Goal: Task Accomplishment & Management: Complete application form

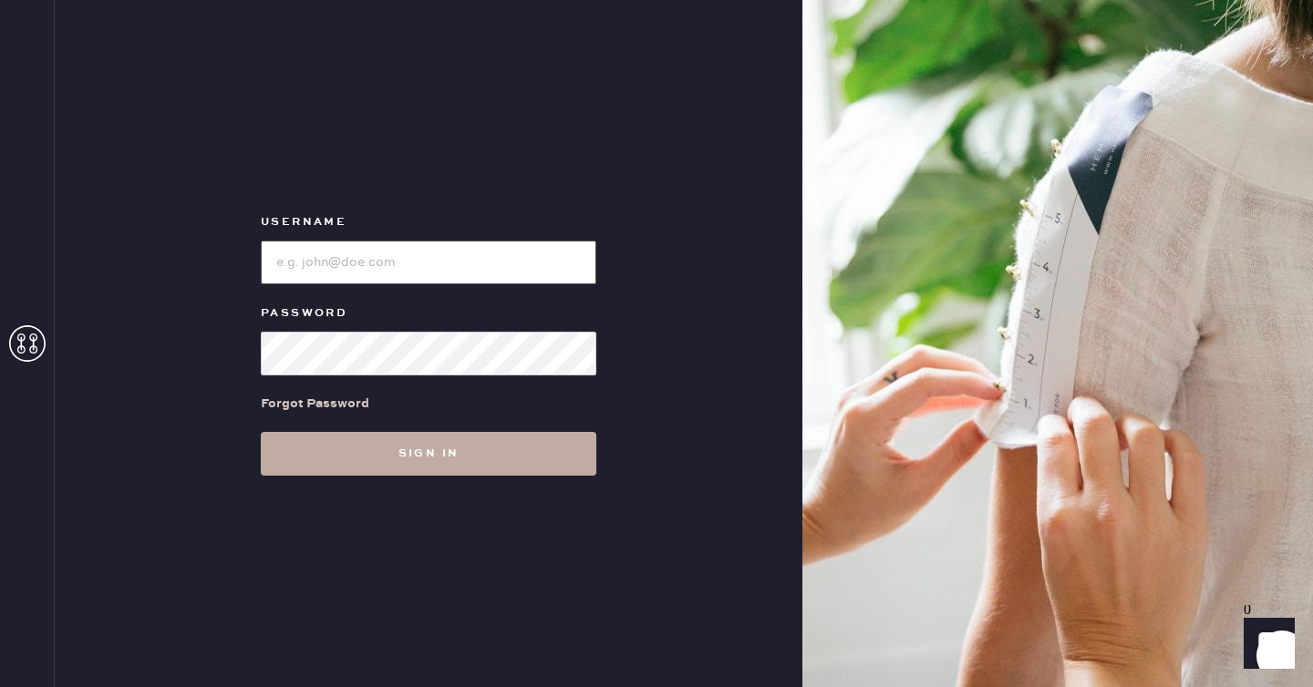
type input "reformationseattle"
click at [417, 449] on button "Sign in" at bounding box center [428, 454] width 335 height 44
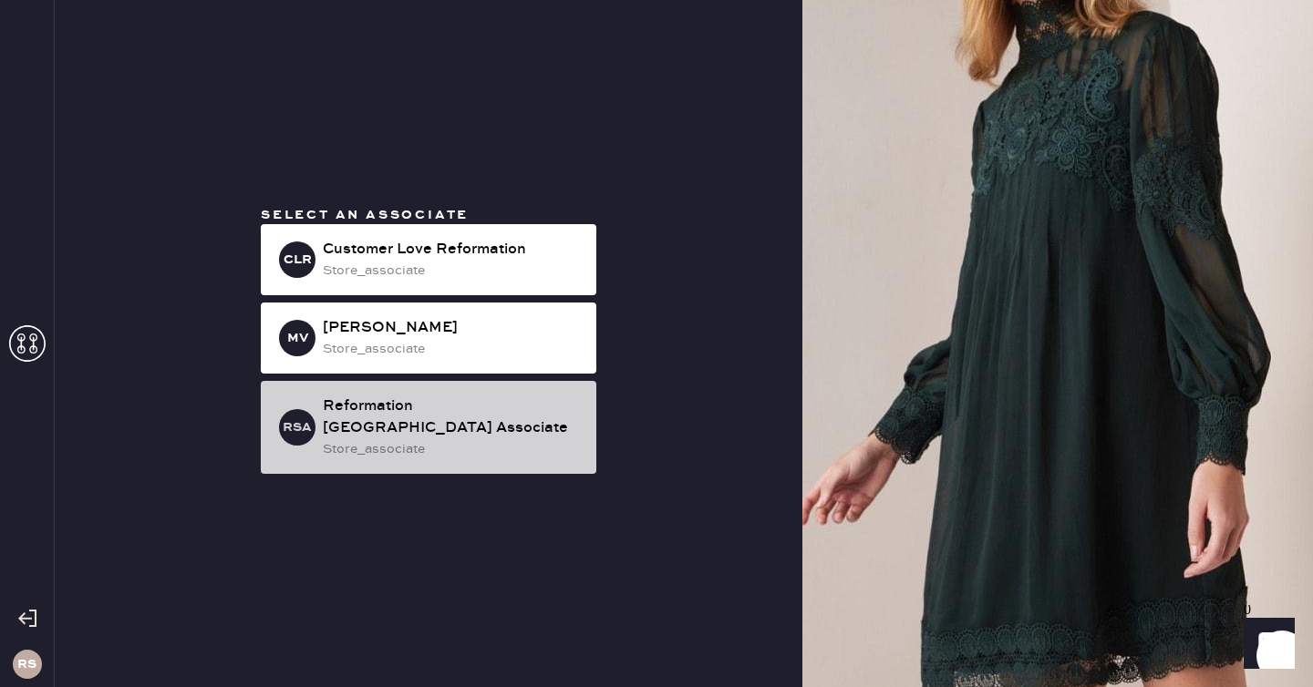
click at [415, 427] on div "Reformation [GEOGRAPHIC_DATA] Associate" at bounding box center [452, 418] width 259 height 44
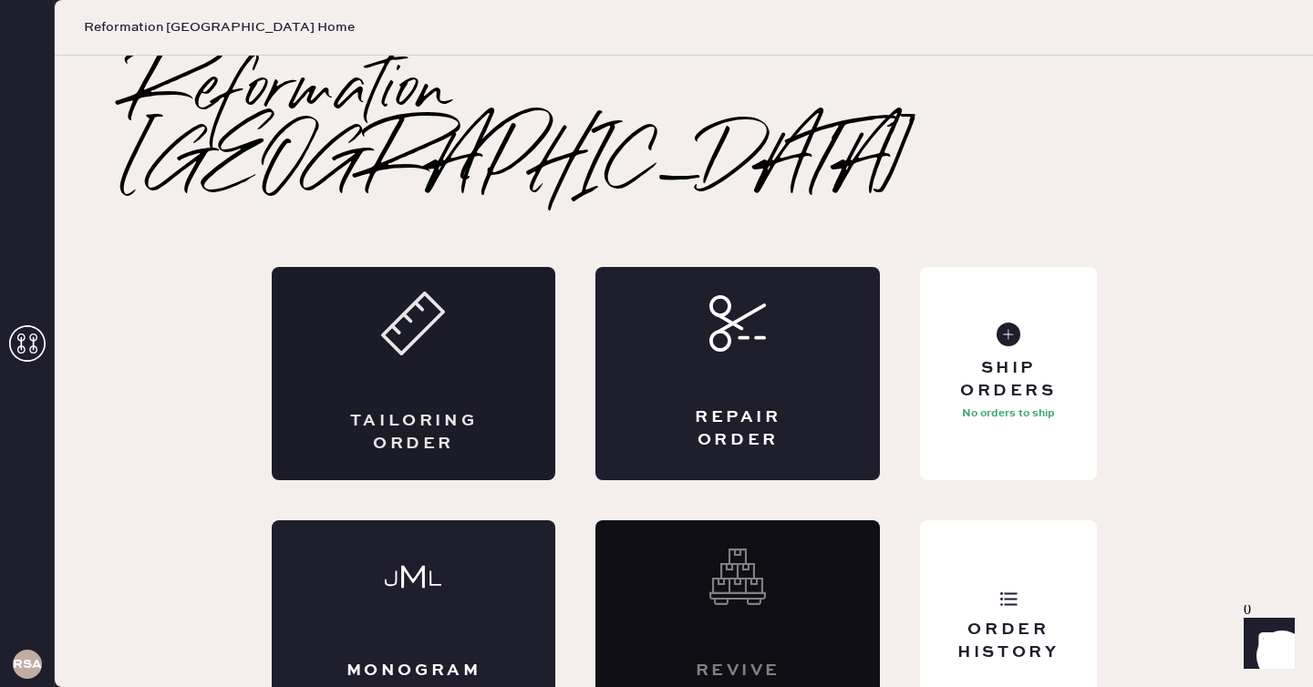
click at [492, 291] on div "Tailoring Order" at bounding box center [414, 373] width 284 height 213
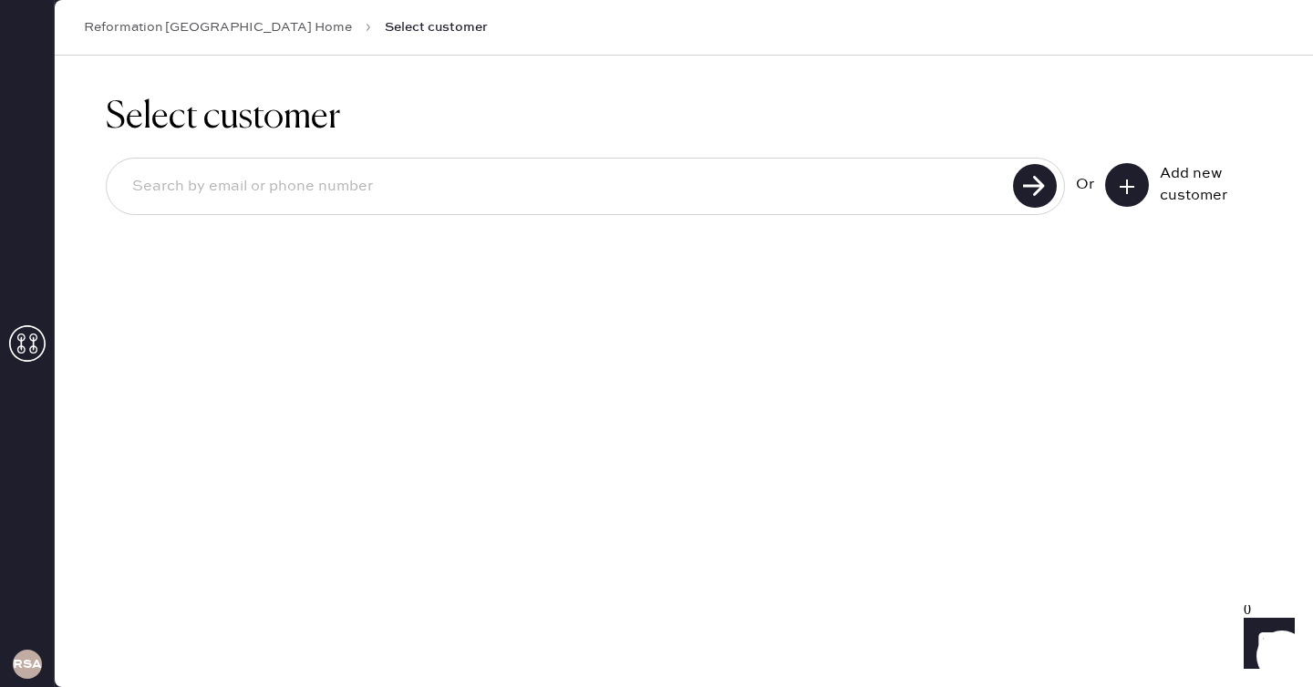
click at [427, 194] on input at bounding box center [563, 187] width 890 height 42
click at [168, 183] on input "[EMAIL_ADDRESS][DOMAIN_NAME]" at bounding box center [563, 187] width 890 height 42
type input "[EMAIL_ADDRESS][DOMAIN_NAME]"
click at [1029, 170] on use at bounding box center [1035, 186] width 44 height 44
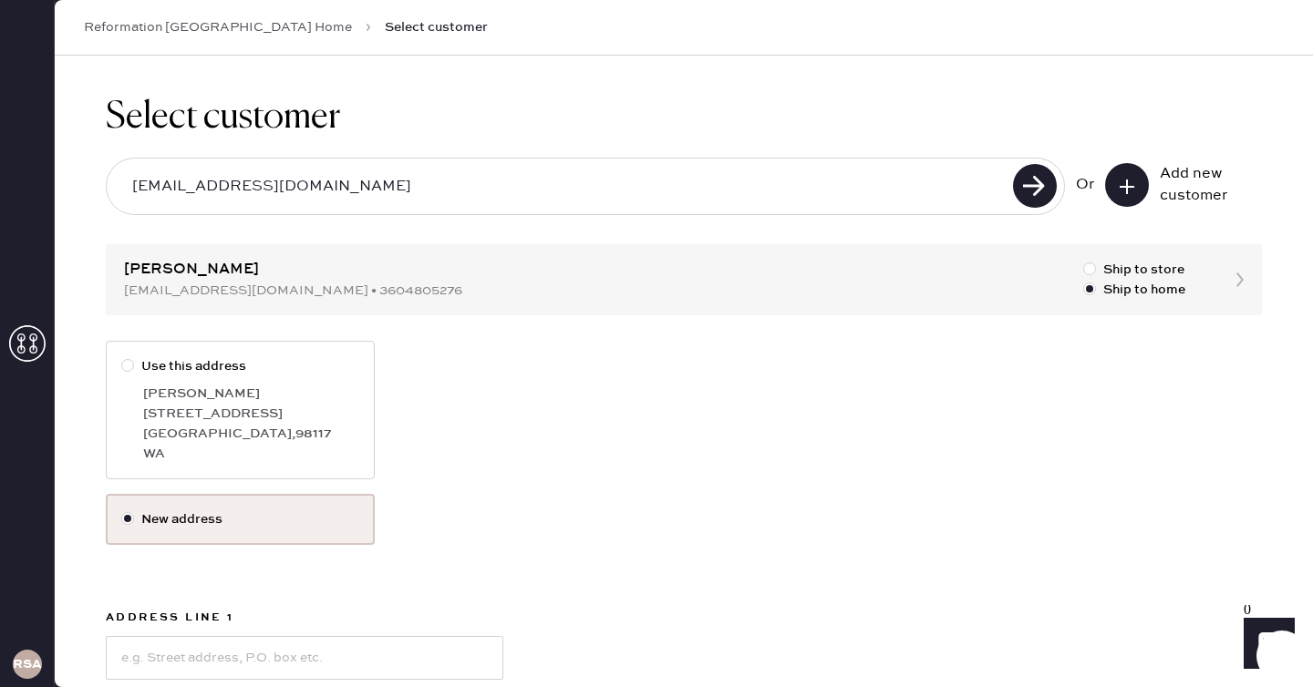
click at [268, 379] on label "Use this address [PERSON_NAME][GEOGRAPHIC_DATA][STREET_ADDRESS]" at bounding box center [240, 410] width 269 height 139
click at [122, 357] on input "Use this address" at bounding box center [121, 356] width 1 height 1
radio input "true"
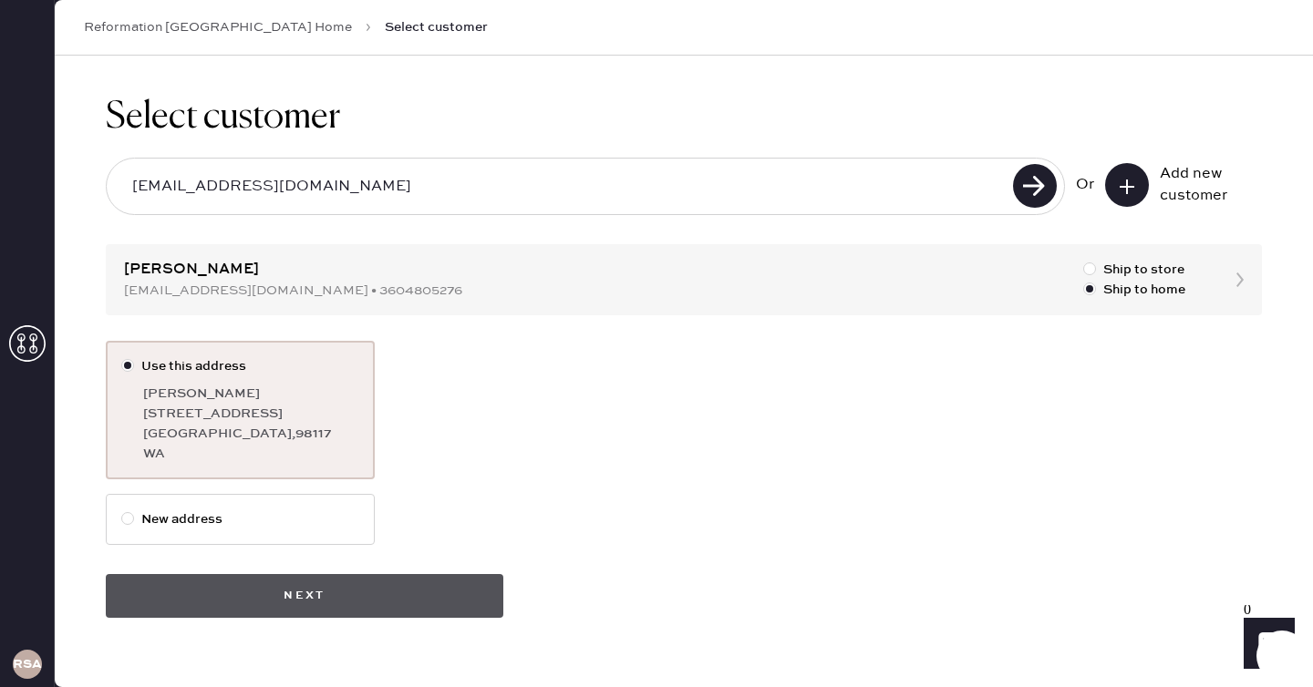
click at [324, 594] on button "Next" at bounding box center [304, 596] width 397 height 44
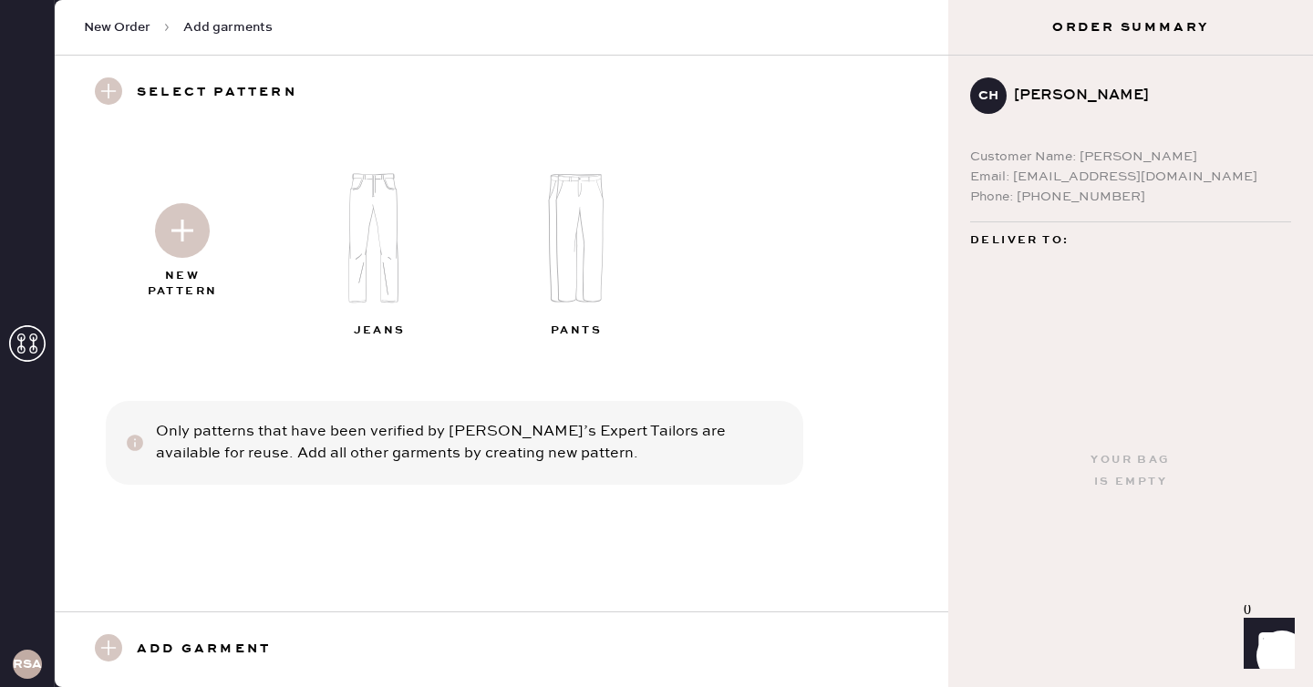
click at [201, 227] on img at bounding box center [182, 230] width 55 height 55
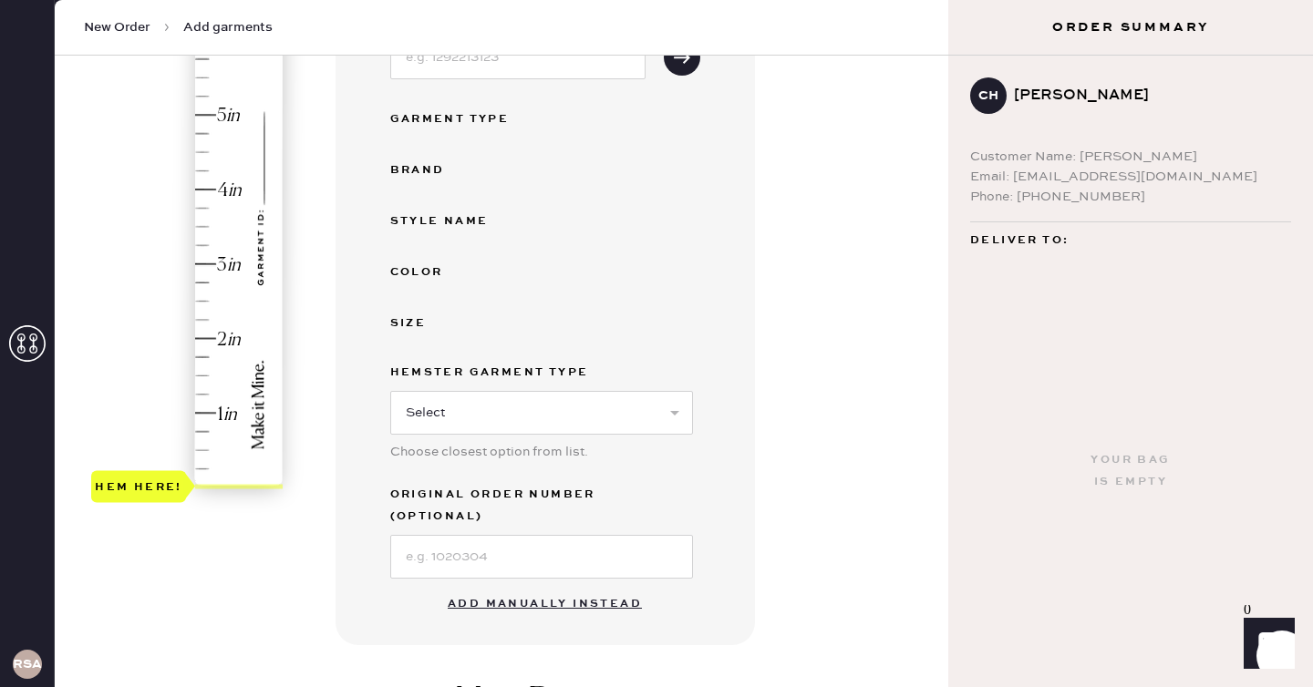
scroll to position [290, 0]
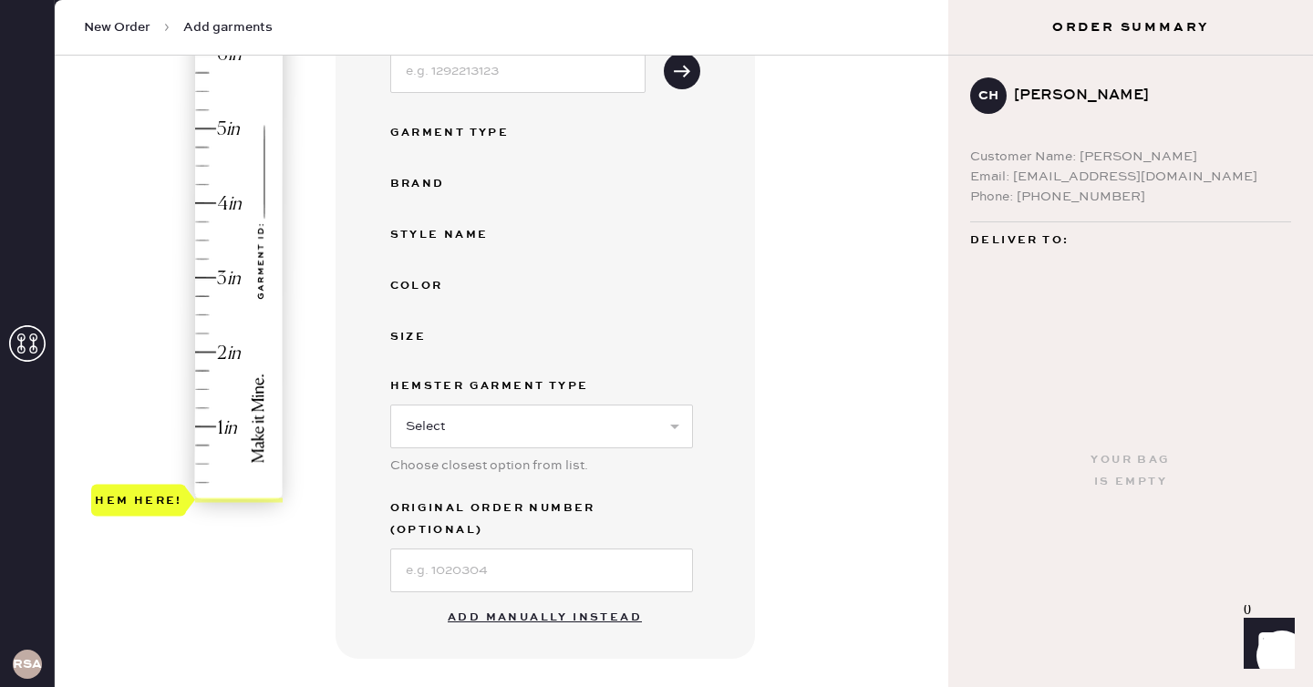
click at [520, 600] on button "Add manually instead" at bounding box center [545, 618] width 216 height 36
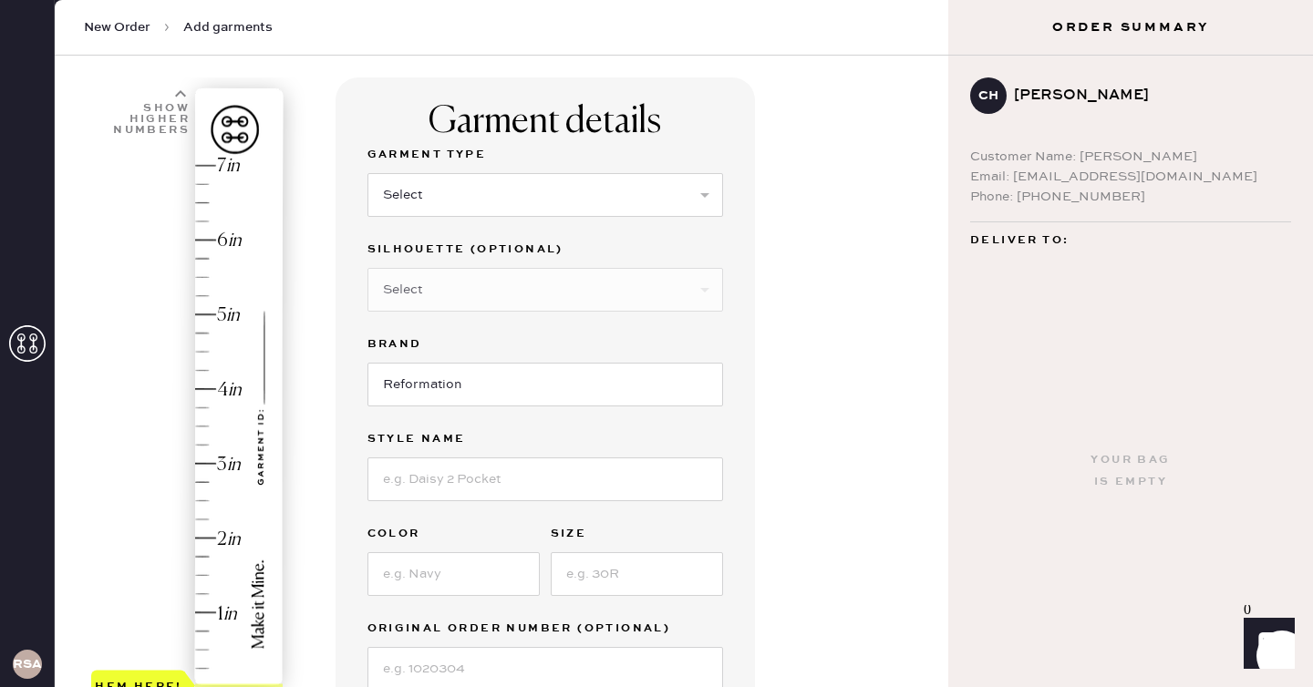
scroll to position [74, 0]
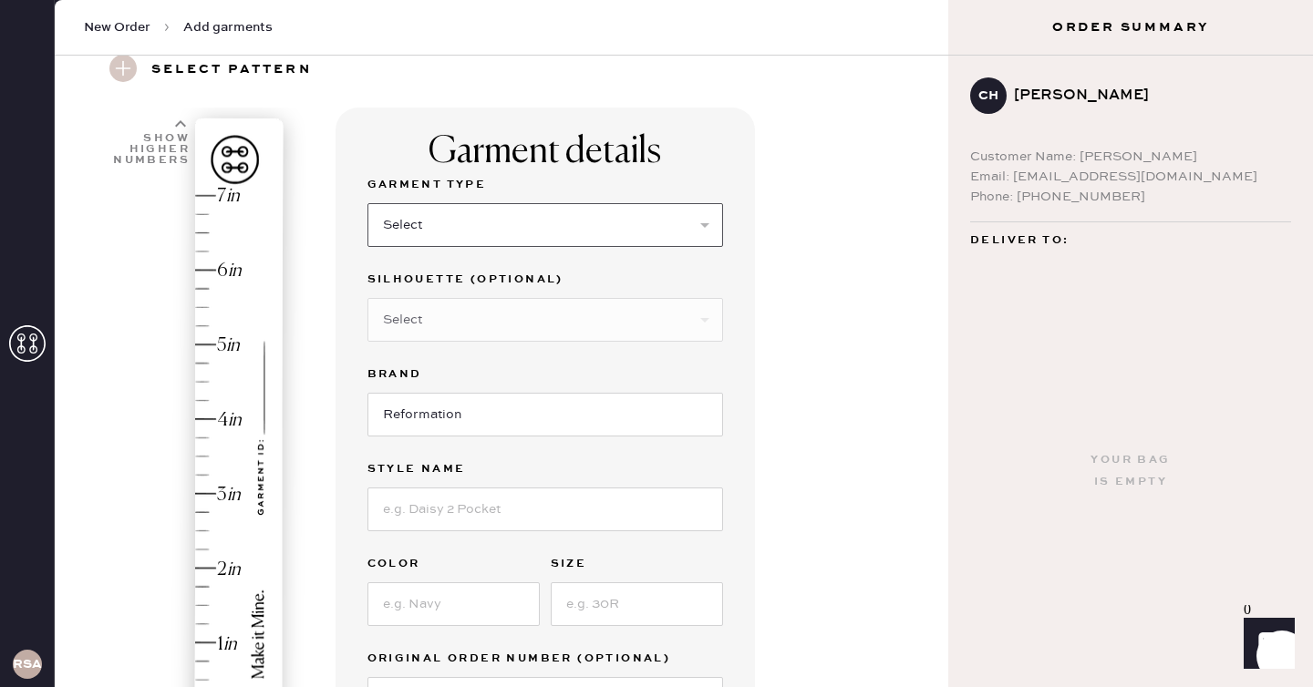
click at [526, 211] on select "Select Basic Skirt Jeans Leggings Pants Shorts Basic Sleeved Dress Basic Sleeve…" at bounding box center [544, 225] width 355 height 44
select select "2"
click at [367, 203] on select "Select Basic Skirt Jeans Leggings Pants Shorts Basic Sleeved Dress Basic Sleeve…" at bounding box center [544, 225] width 355 height 44
click at [496, 320] on select "Select Other" at bounding box center [544, 320] width 355 height 44
click at [508, 505] on input at bounding box center [544, 510] width 355 height 44
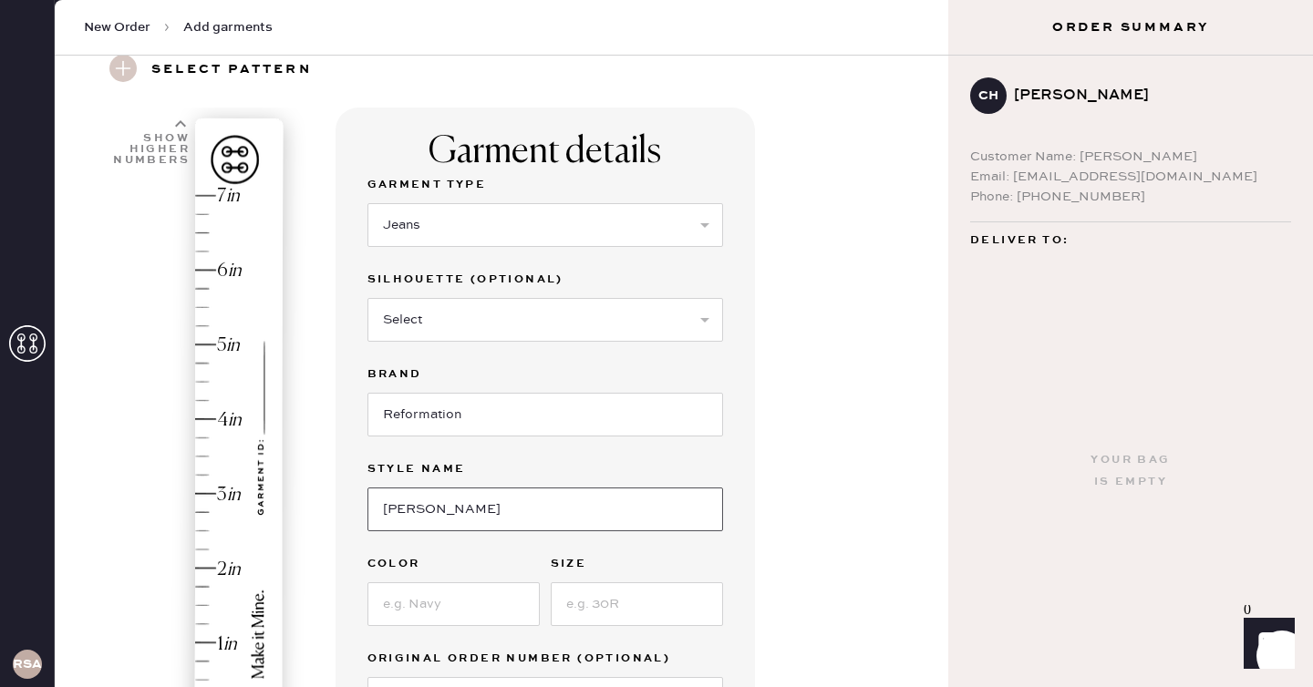
type input "[PERSON_NAME] High Rise Slouchy Wide Leg Jeans"
click at [488, 593] on input at bounding box center [453, 604] width 172 height 44
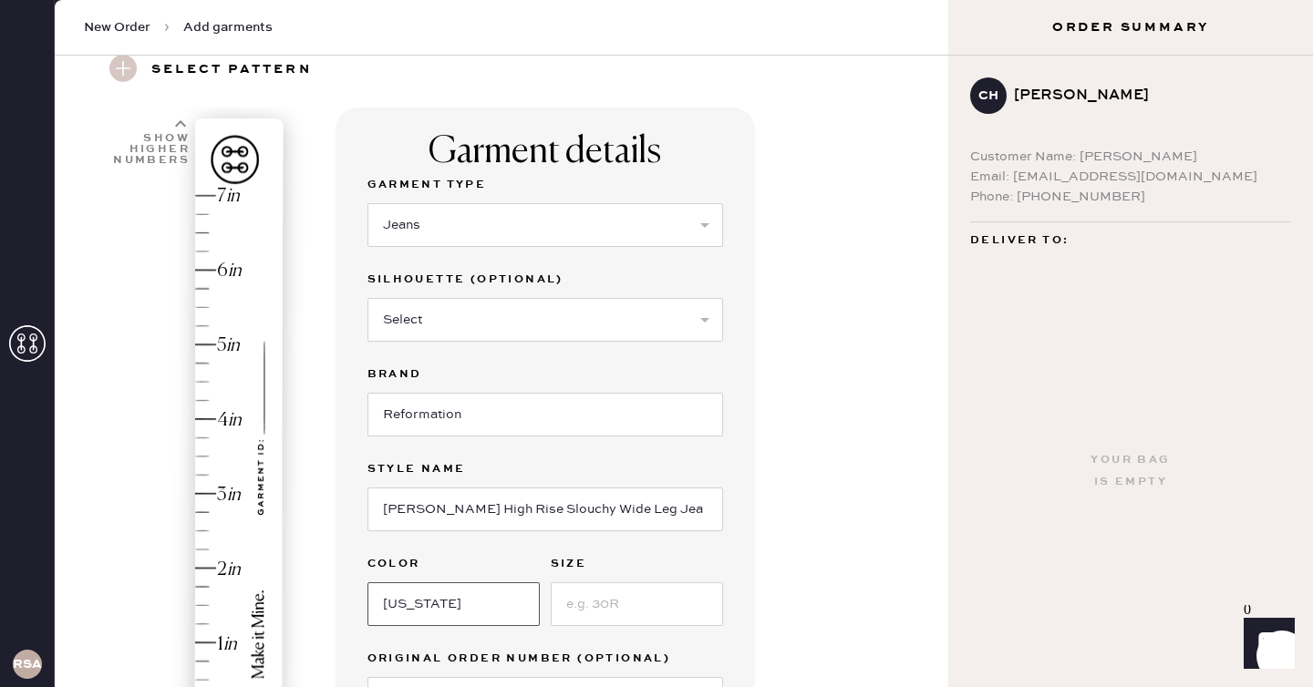
type input "[US_STATE]"
click at [627, 611] on input at bounding box center [637, 604] width 172 height 44
type input "31"
click at [765, 569] on div "Garment details Garment Type Select Basic Skirt Jeans Leggings Pants Shorts Bas…" at bounding box center [634, 625] width 599 height 1035
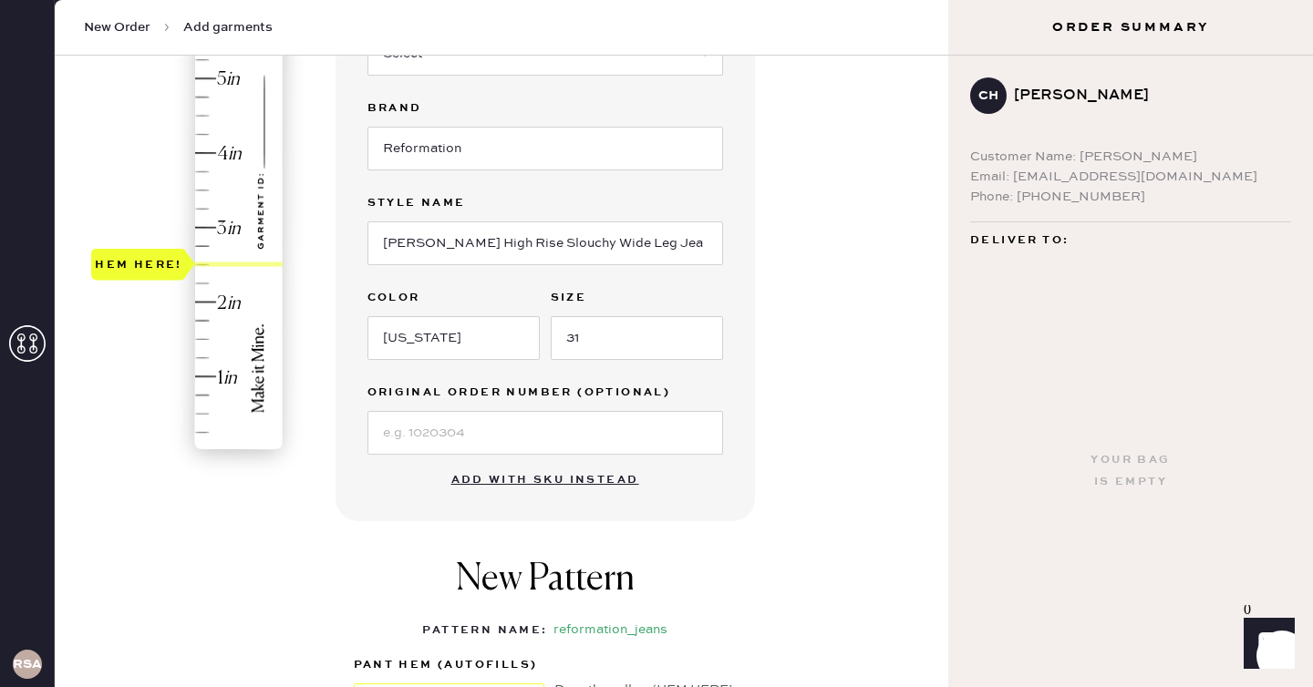
type input "4.25"
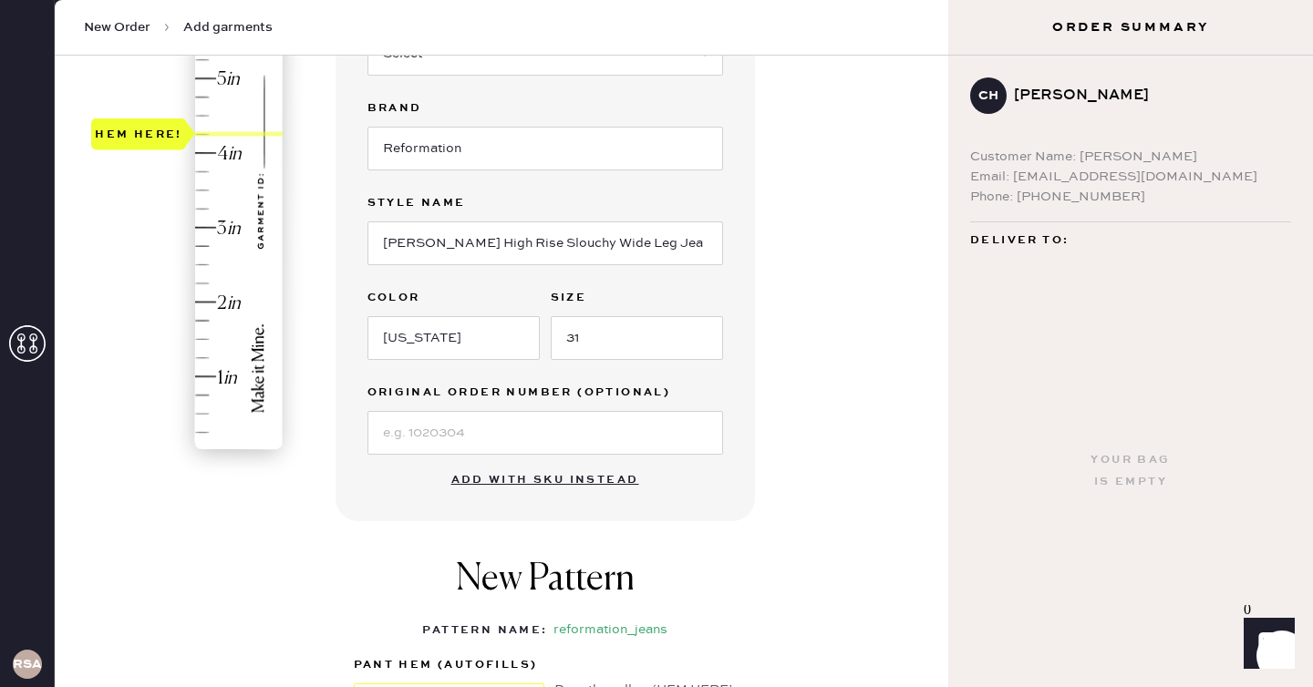
drag, startPoint x: 137, startPoint y: 450, endPoint x: 197, endPoint y: 141, distance: 314.8
click at [197, 141] on div "Hem here!" at bounding box center [188, 191] width 194 height 538
click at [809, 375] on div "Garment details Garment Type Select Basic Skirt Jeans Leggings Pants Shorts Bas…" at bounding box center [634, 358] width 599 height 1035
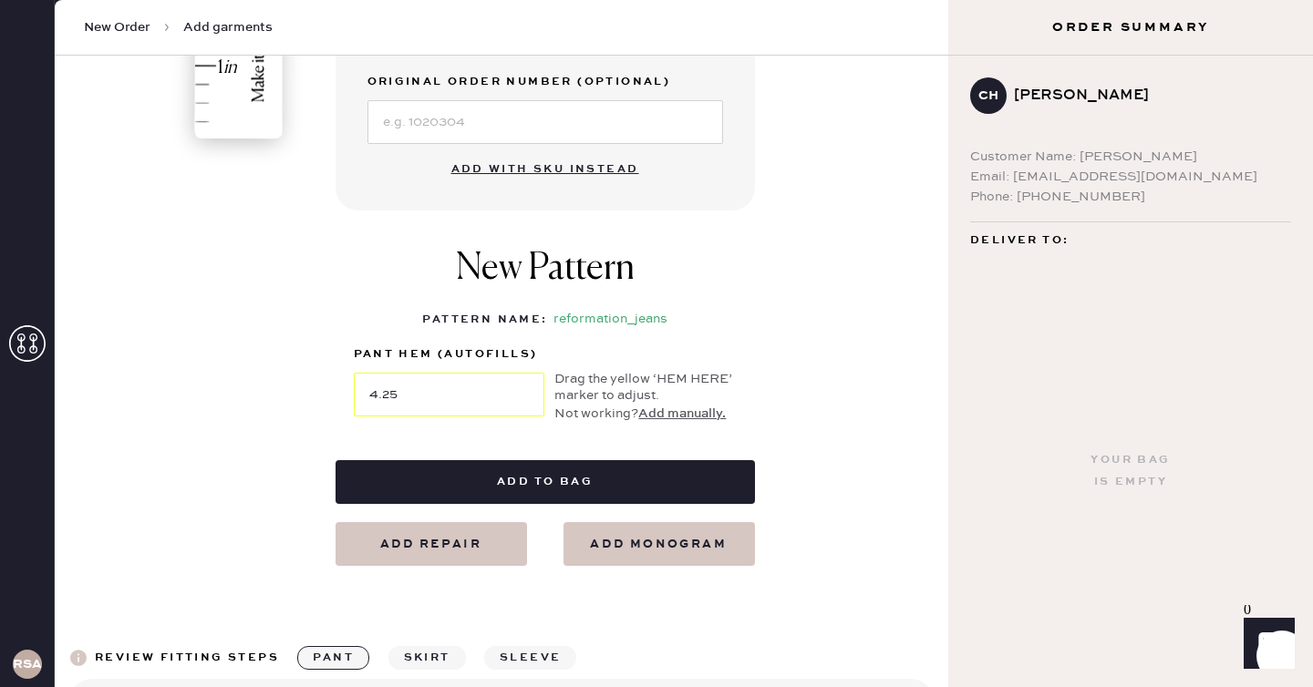
scroll to position [652, 0]
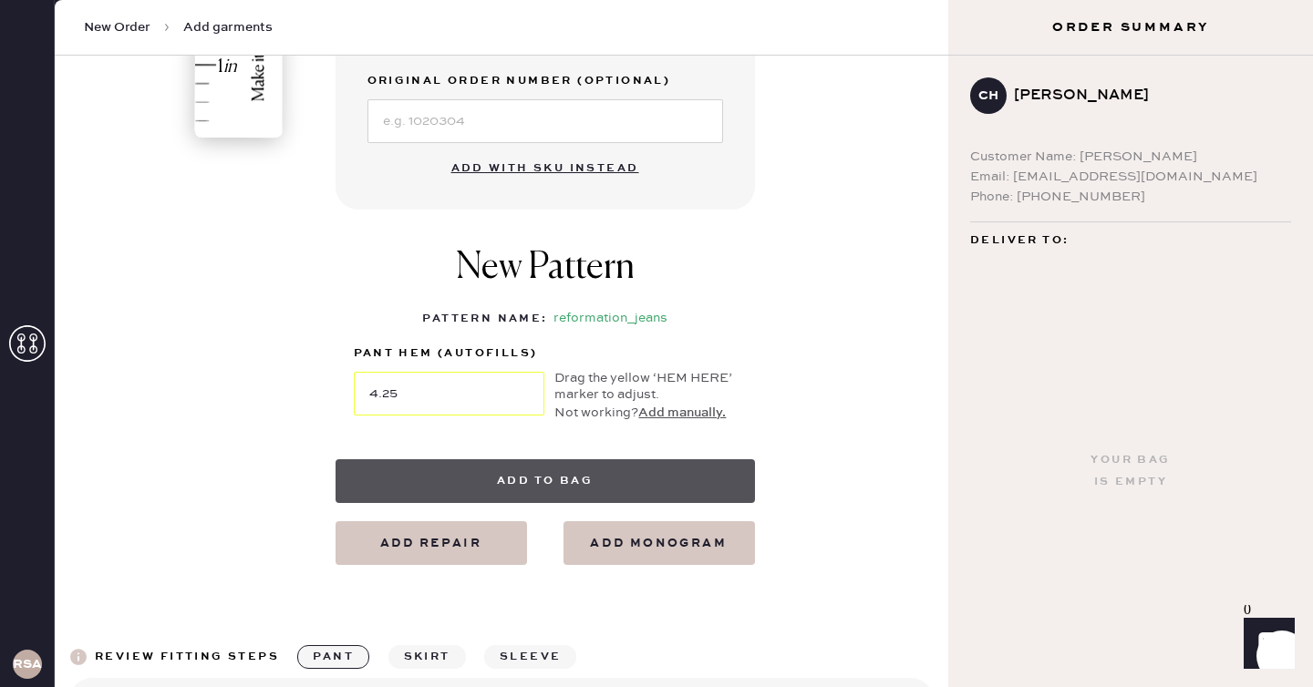
click at [613, 468] on button "Add to bag" at bounding box center [544, 481] width 419 height 44
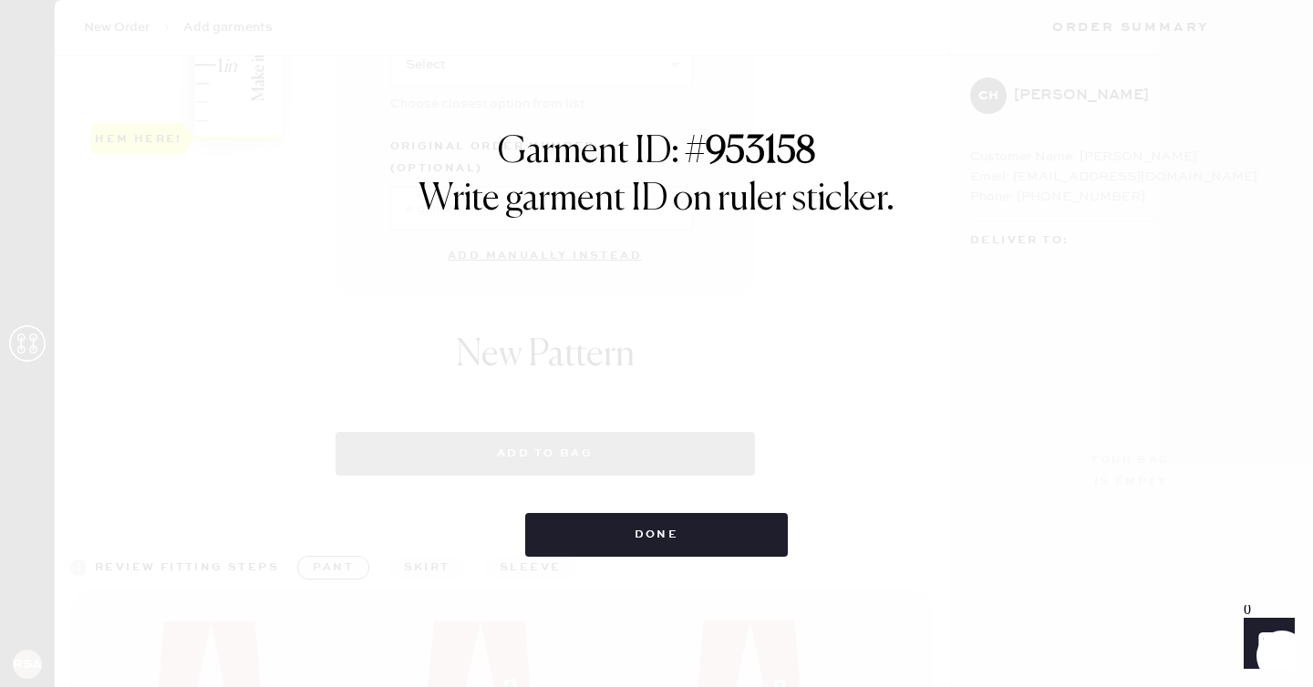
select select "2"
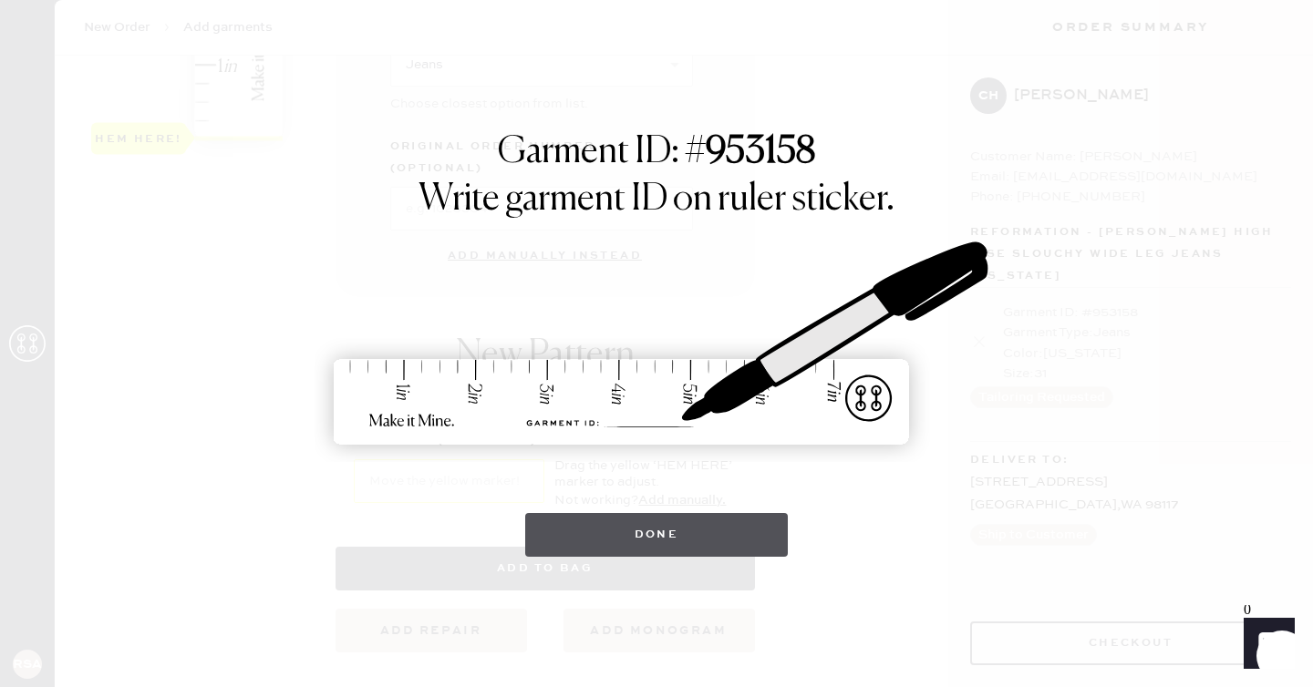
click at [645, 530] on button "Done" at bounding box center [656, 535] width 263 height 44
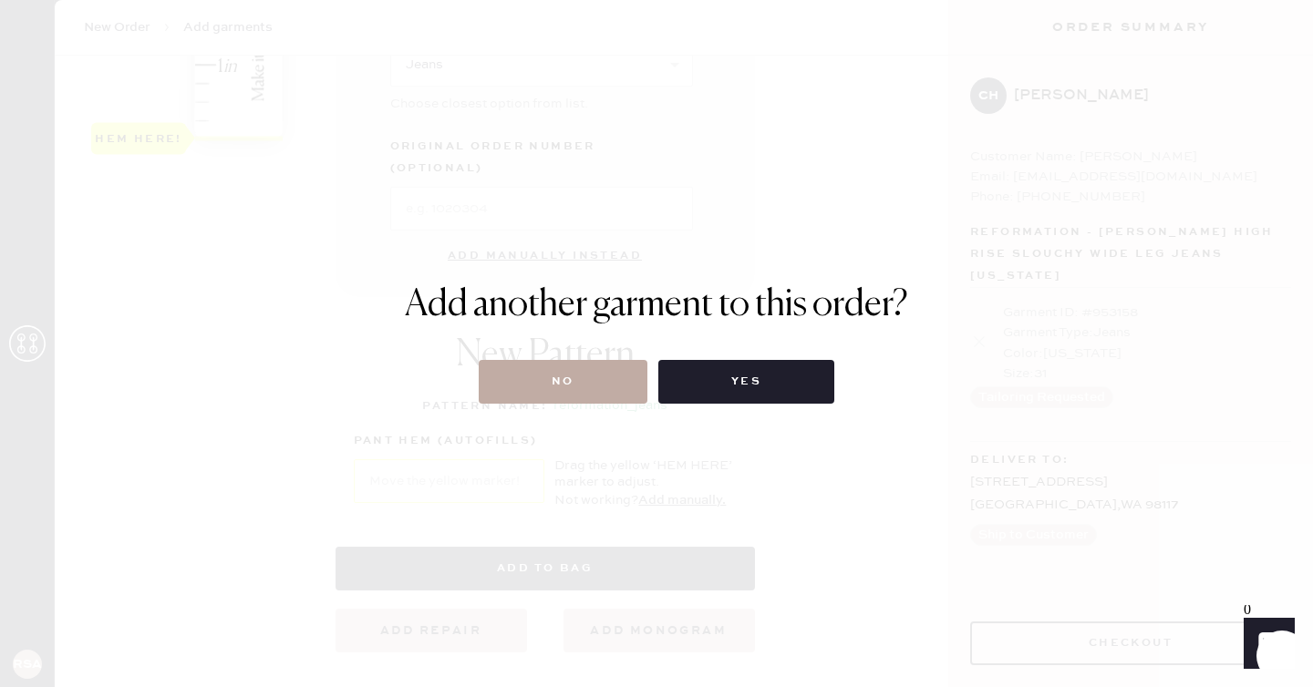
click at [564, 373] on button "No" at bounding box center [563, 382] width 169 height 44
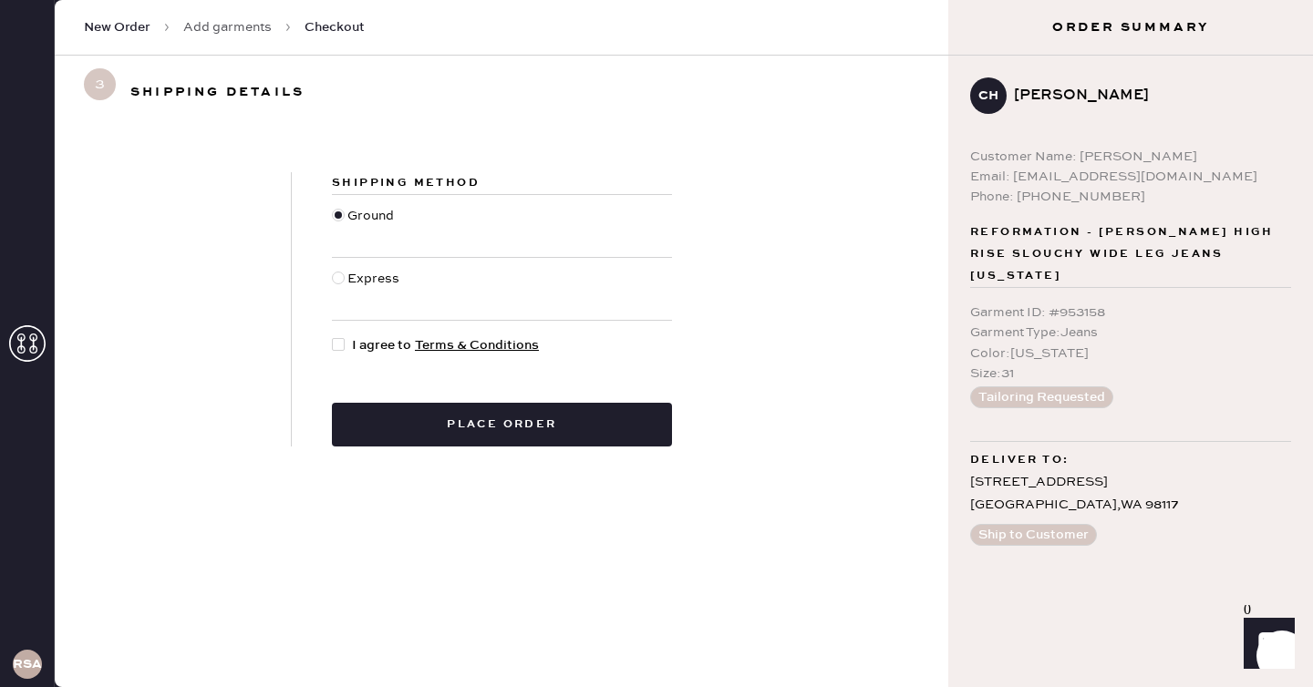
click at [361, 347] on span "I agree to Terms & Conditions" at bounding box center [445, 345] width 187 height 20
click at [333, 336] on input "I agree to Terms & Conditions" at bounding box center [332, 335] width 1 height 1
checkbox input "true"
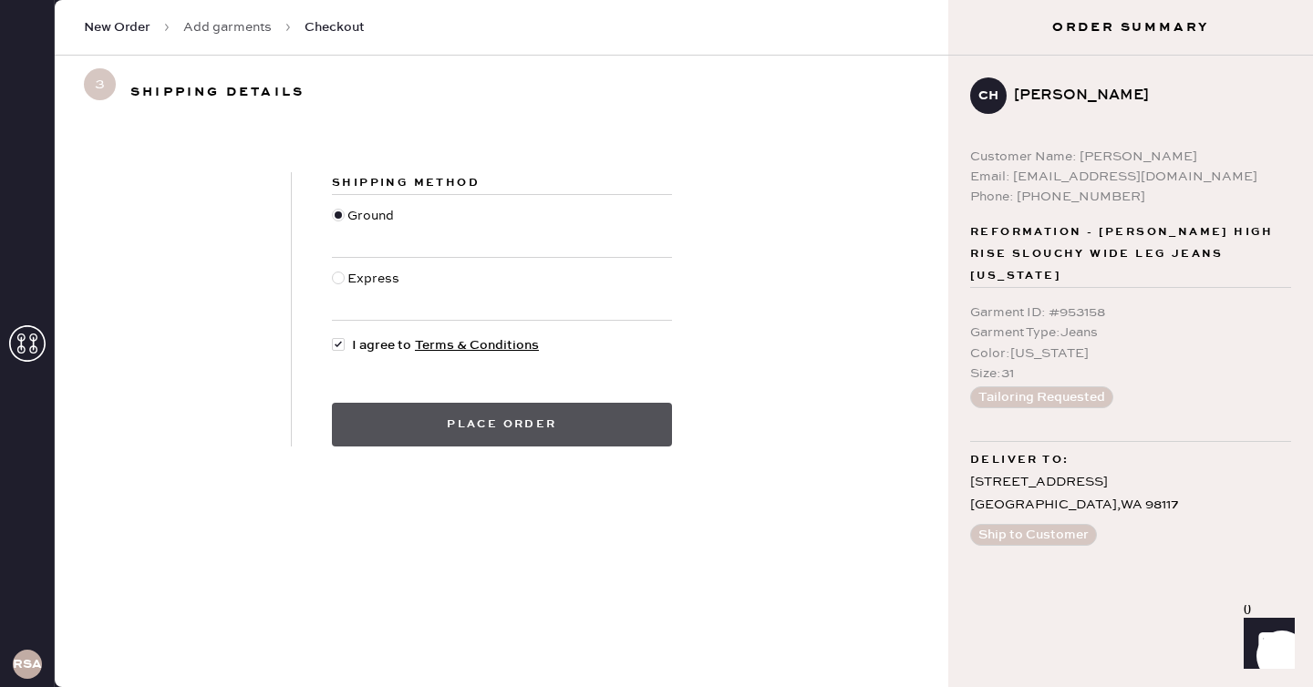
click at [479, 413] on button "Place order" at bounding box center [502, 425] width 340 height 44
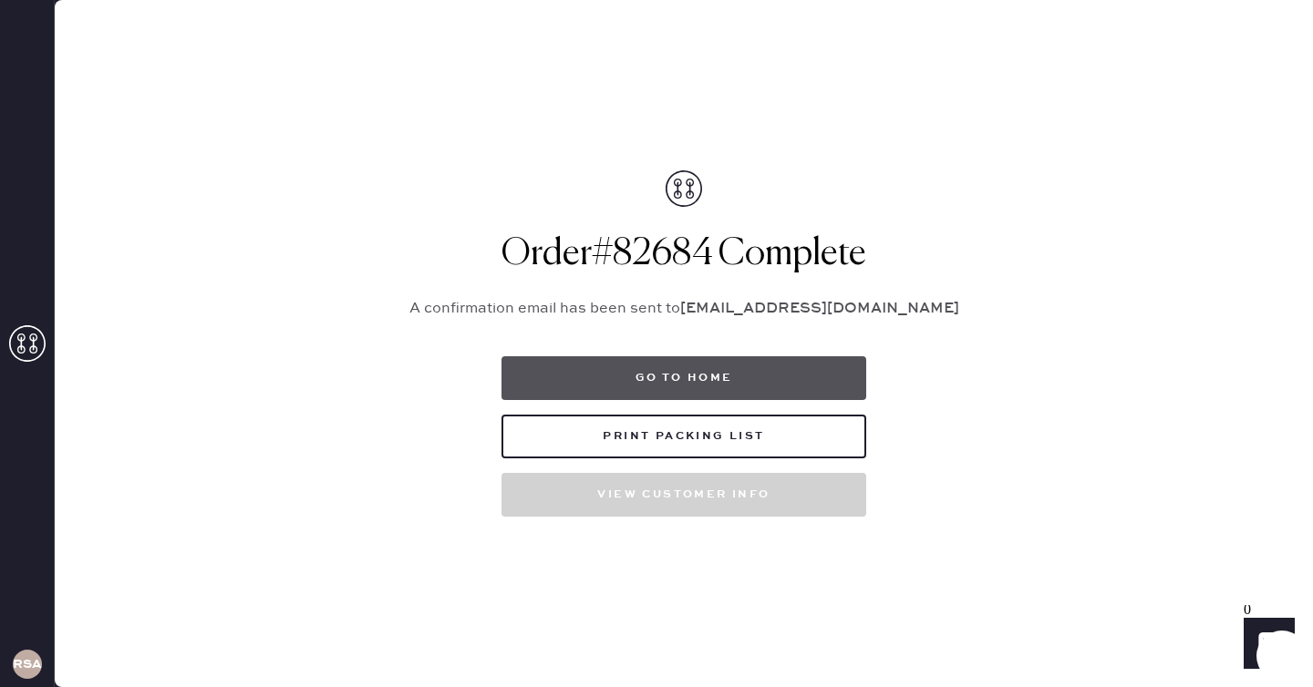
click at [631, 367] on button "Go to home" at bounding box center [683, 378] width 365 height 44
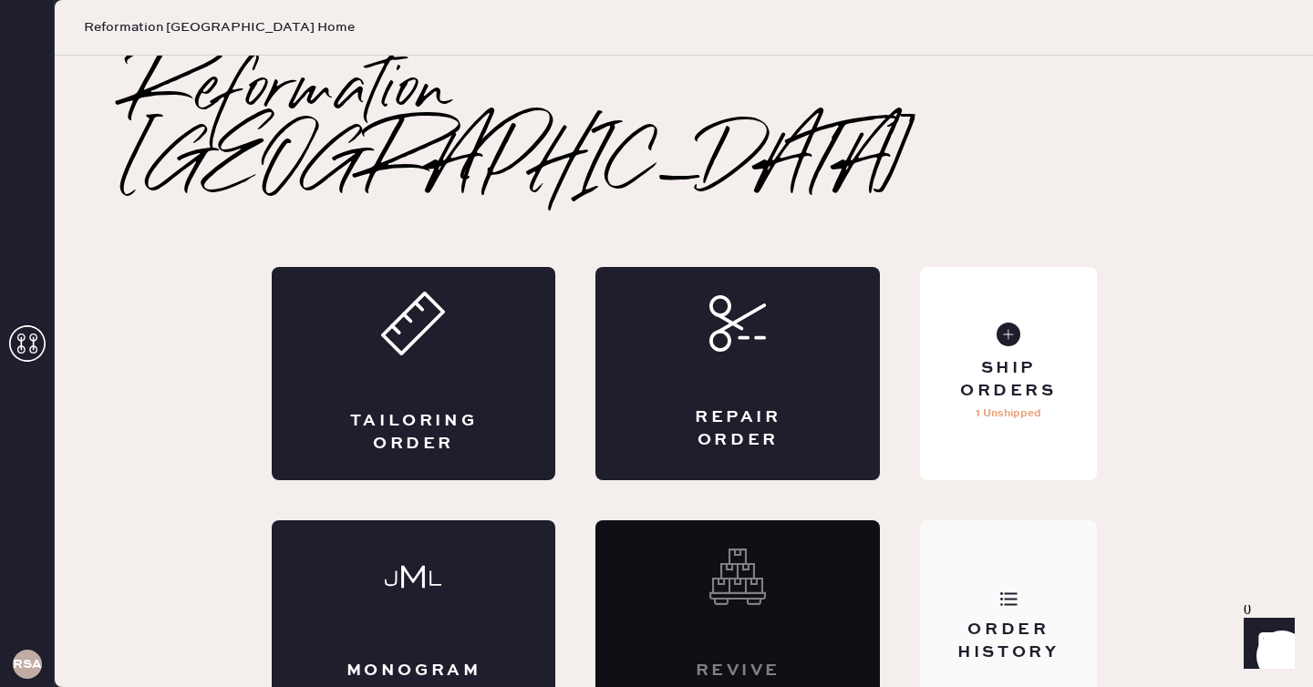
click at [1014, 590] on icon at bounding box center [1008, 599] width 18 height 18
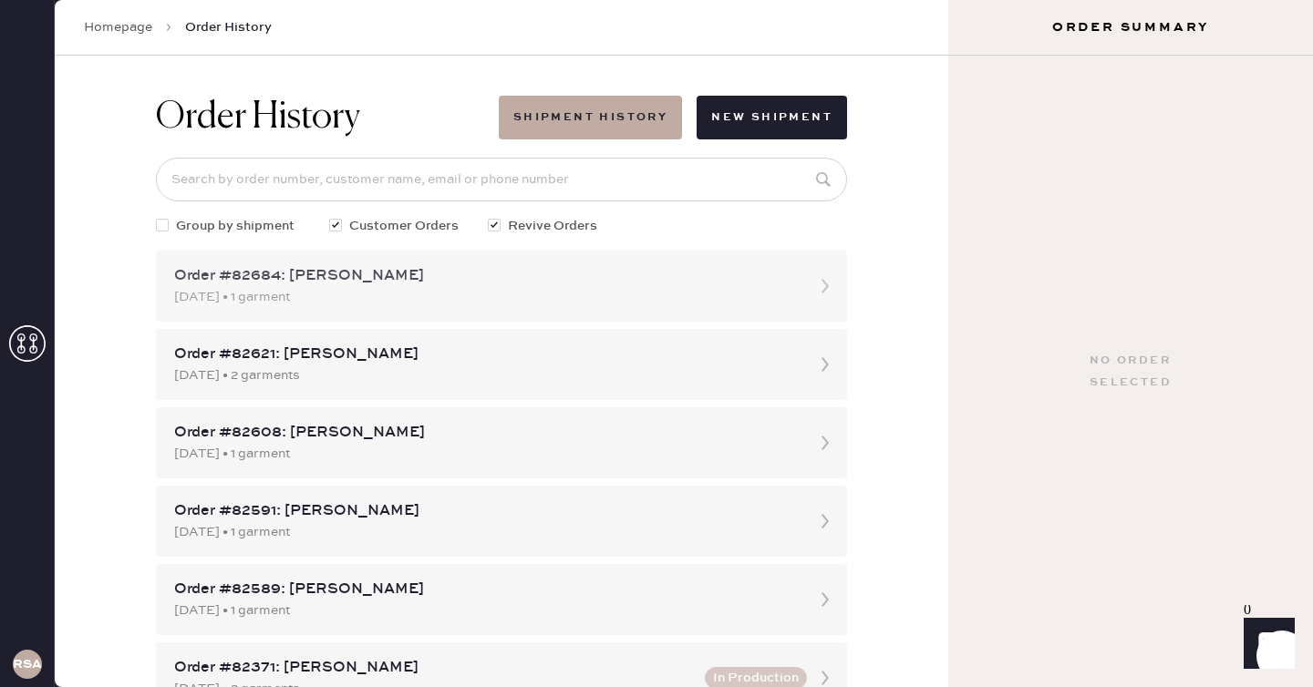
click at [459, 281] on div "Order #82684: [PERSON_NAME]" at bounding box center [485, 276] width 622 height 22
